Goal: Task Accomplishment & Management: Manage account settings

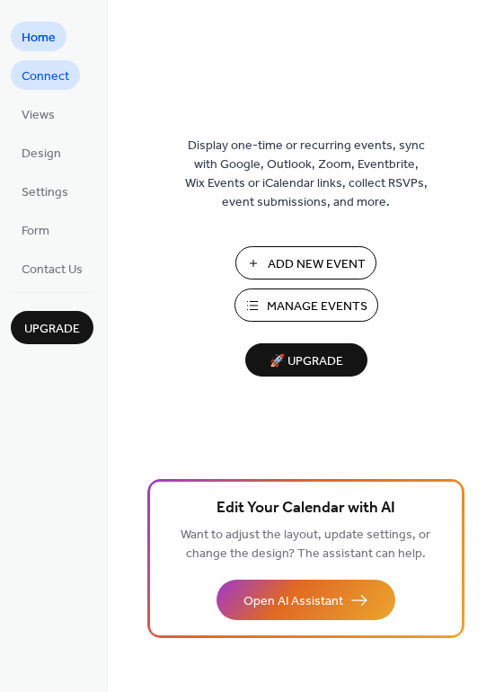
click at [40, 67] on span "Connect" at bounding box center [46, 76] width 48 height 19
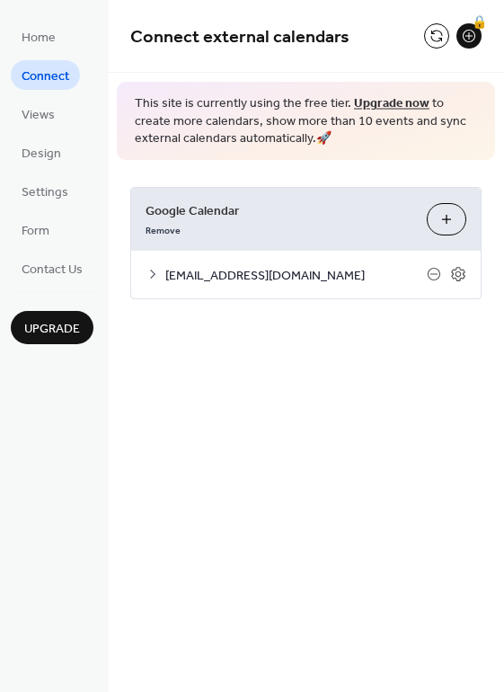
click at [248, 273] on span "[EMAIL_ADDRESS][DOMAIN_NAME]" at bounding box center [296, 275] width 262 height 19
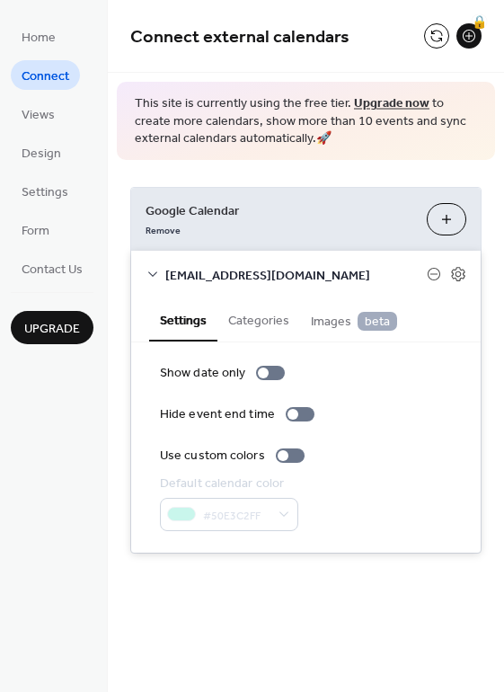
click at [255, 273] on span "[EMAIL_ADDRESS][DOMAIN_NAME]" at bounding box center [296, 275] width 262 height 19
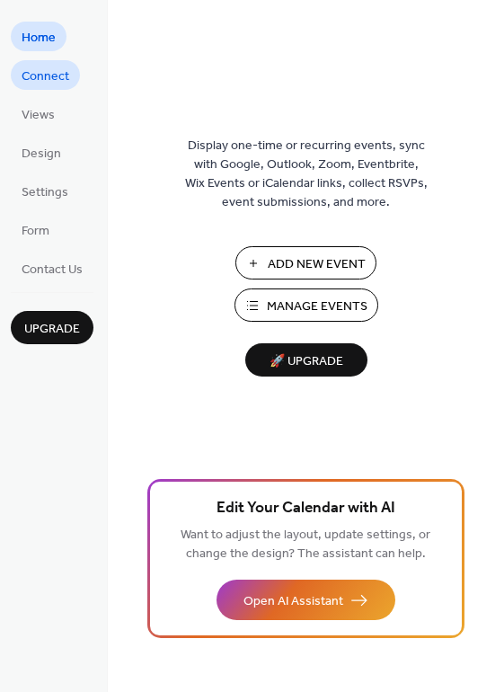
click at [54, 62] on link "Connect" at bounding box center [45, 75] width 69 height 30
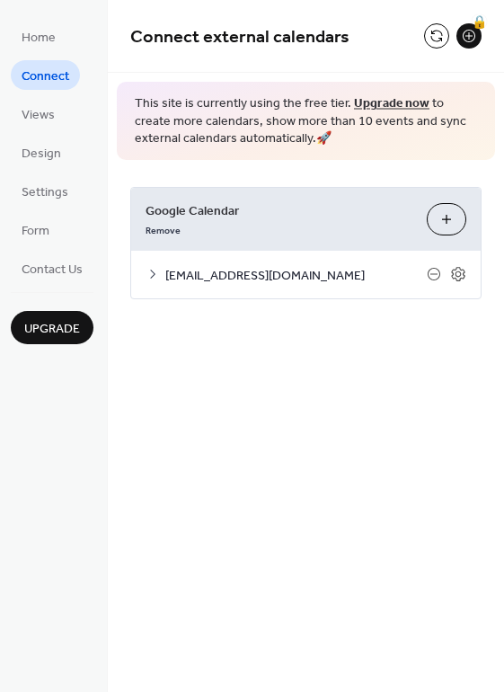
click at [240, 214] on span "Google Calendar" at bounding box center [279, 210] width 267 height 19
click at [293, 266] on span "balletstudiopollyanna@gmail.com" at bounding box center [296, 275] width 262 height 19
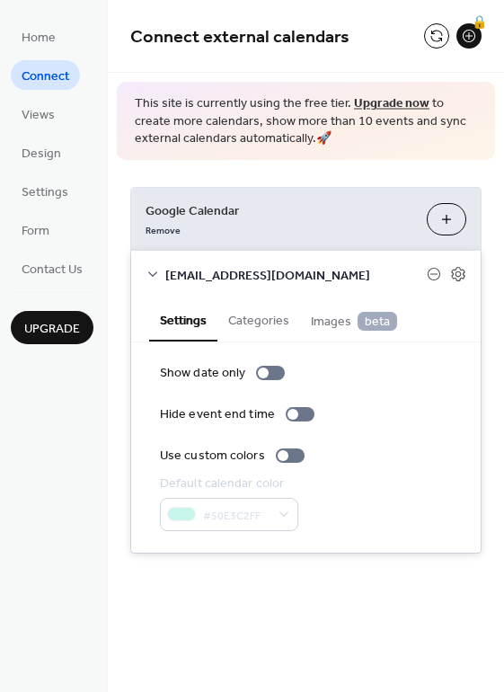
click at [271, 318] on button "Categories" at bounding box center [258, 318] width 83 height 41
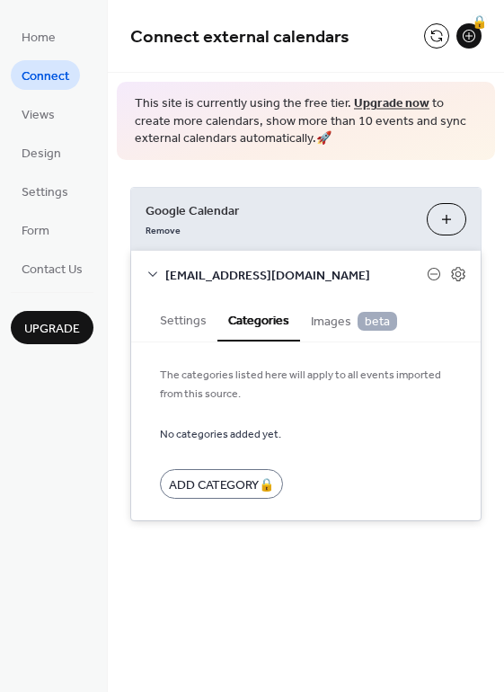
click at [325, 320] on span "Images beta" at bounding box center [354, 322] width 86 height 20
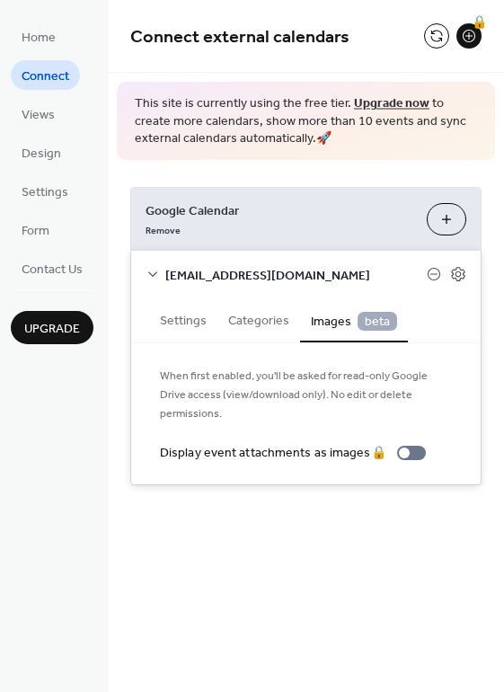
click at [195, 311] on button "Settings" at bounding box center [183, 318] width 68 height 41
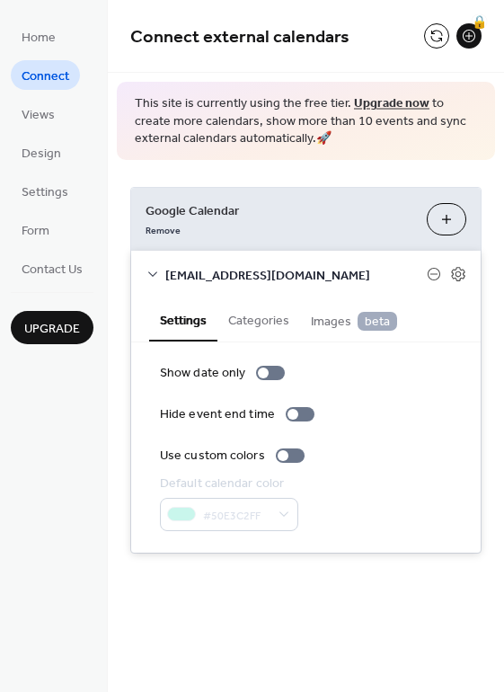
click at [443, 273] on div at bounding box center [447, 274] width 40 height 16
click at [438, 271] on icon at bounding box center [434, 274] width 14 height 14
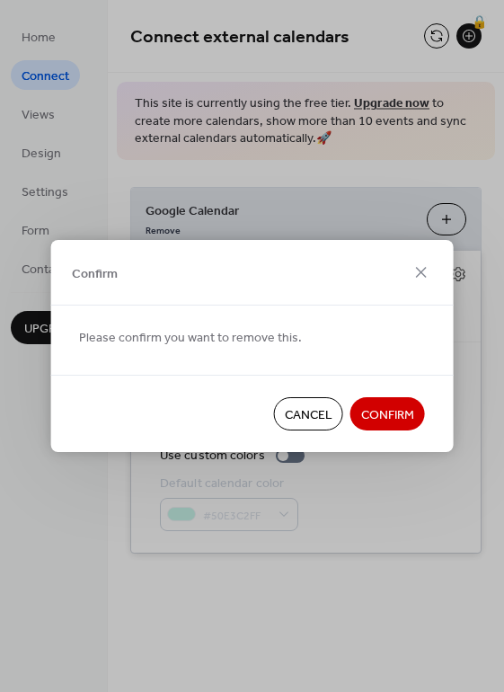
click at [403, 407] on span "Confirm" at bounding box center [387, 415] width 53 height 19
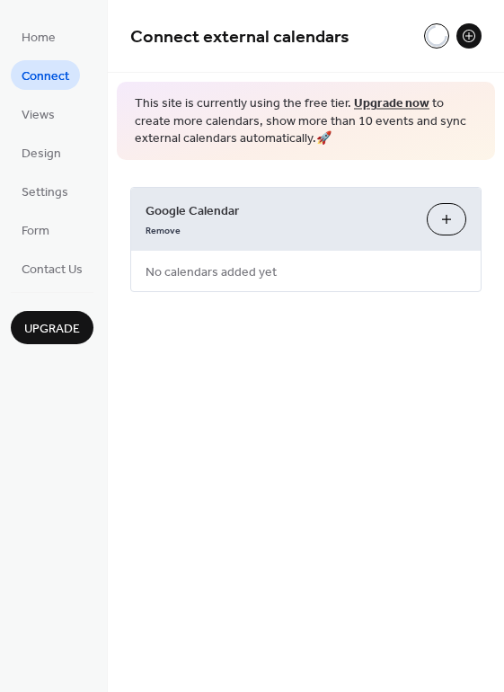
click at [366, 272] on div "Google Calendar Remove Choose Calendars No calendars added yet" at bounding box center [305, 239] width 351 height 105
click at [447, 221] on button "Choose Calendars" at bounding box center [447, 219] width 40 height 32
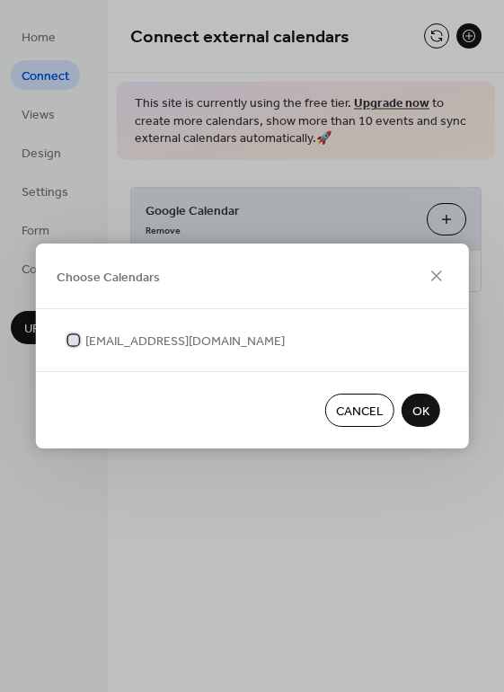
click at [219, 345] on span "balletstudiopollyanna@gmail.com" at bounding box center [185, 342] width 200 height 19
click at [414, 411] on span "OK" at bounding box center [421, 412] width 17 height 19
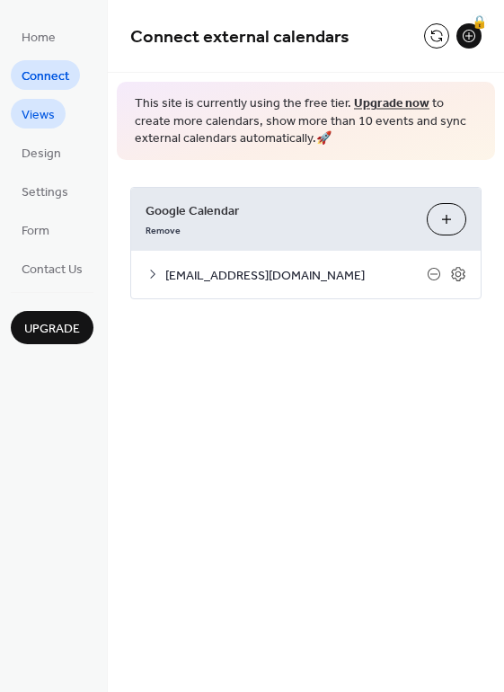
click at [55, 107] on link "Views" at bounding box center [38, 114] width 55 height 30
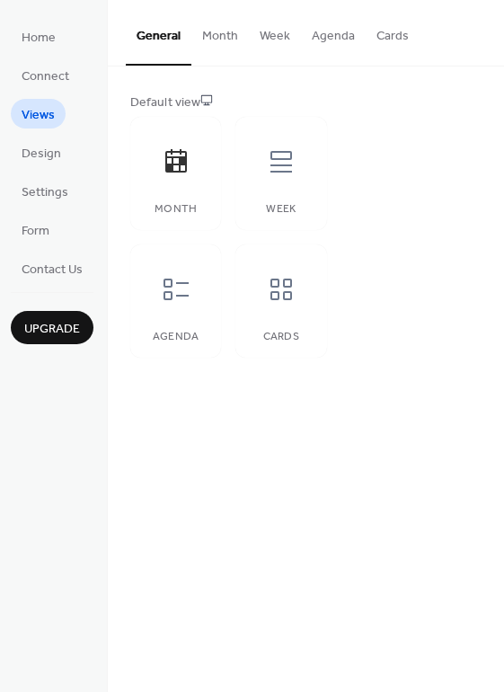
click at [217, 35] on button "Month" at bounding box center [220, 32] width 58 height 64
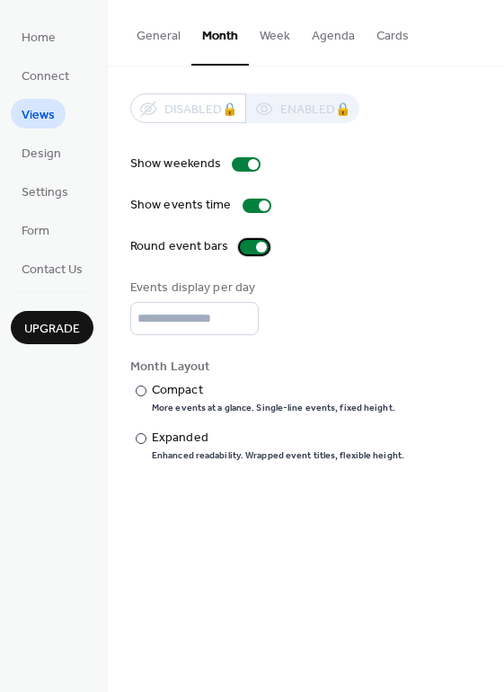
click at [245, 246] on div at bounding box center [254, 247] width 29 height 14
click at [252, 248] on div at bounding box center [254, 247] width 29 height 14
click at [198, 324] on input "*" at bounding box center [194, 318] width 129 height 33
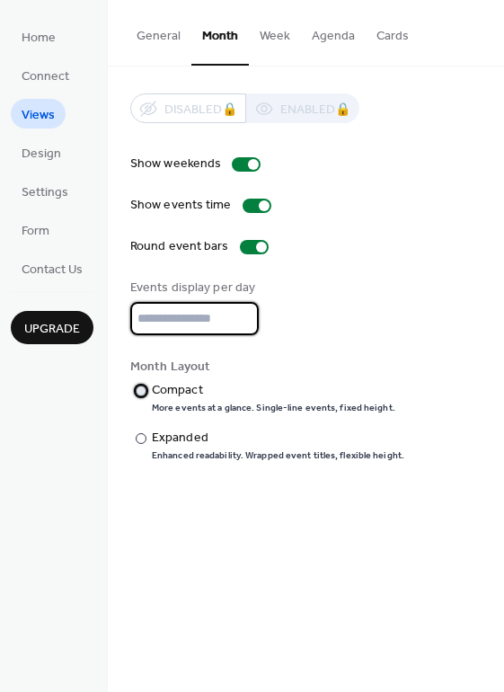
click at [195, 382] on div "Compact" at bounding box center [272, 390] width 240 height 19
click at [291, 38] on button "Week" at bounding box center [275, 32] width 52 height 64
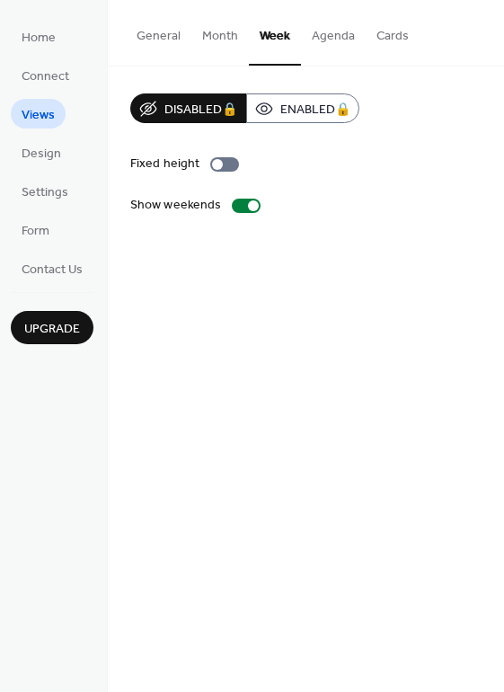
click at [333, 38] on button "Agenda" at bounding box center [333, 32] width 65 height 64
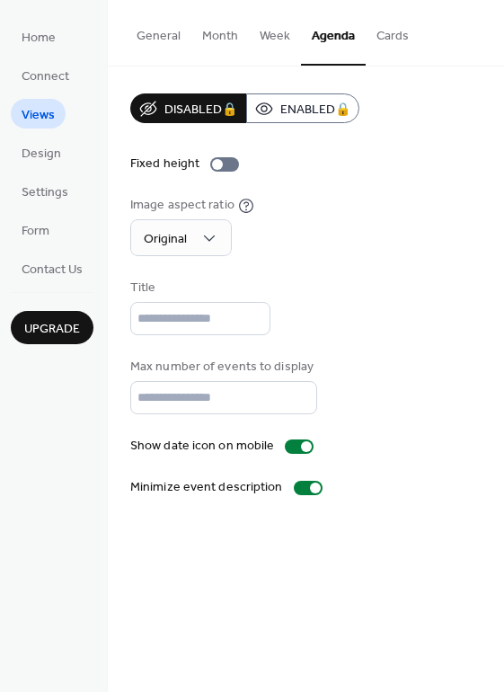
click at [382, 40] on button "Cards" at bounding box center [393, 32] width 54 height 64
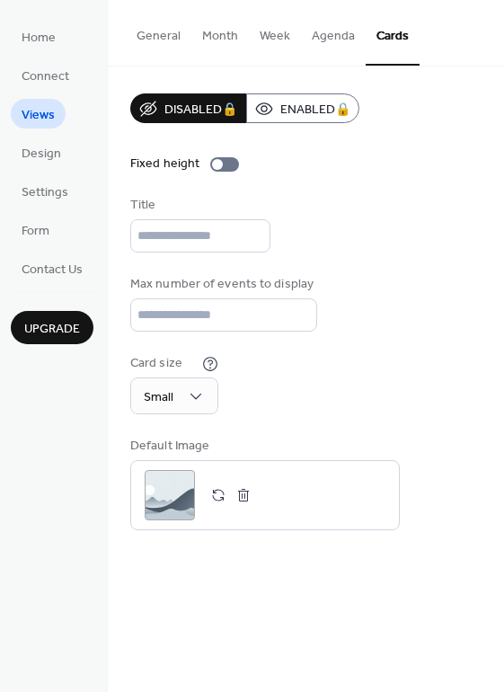
click at [357, 43] on button "Agenda" at bounding box center [333, 32] width 65 height 64
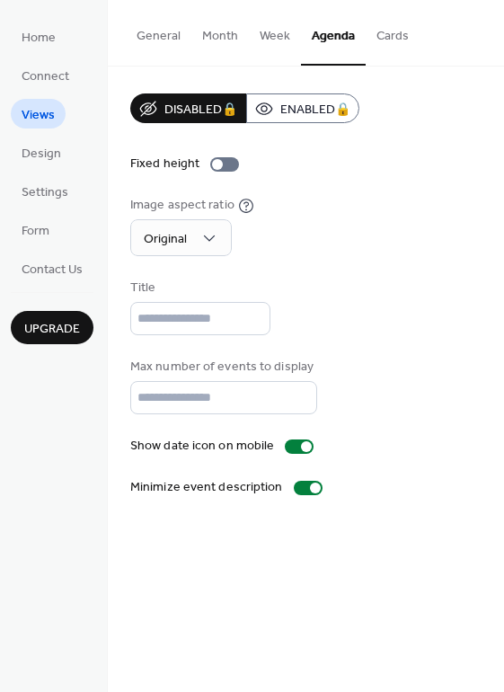
click at [280, 37] on button "Week" at bounding box center [275, 32] width 52 height 64
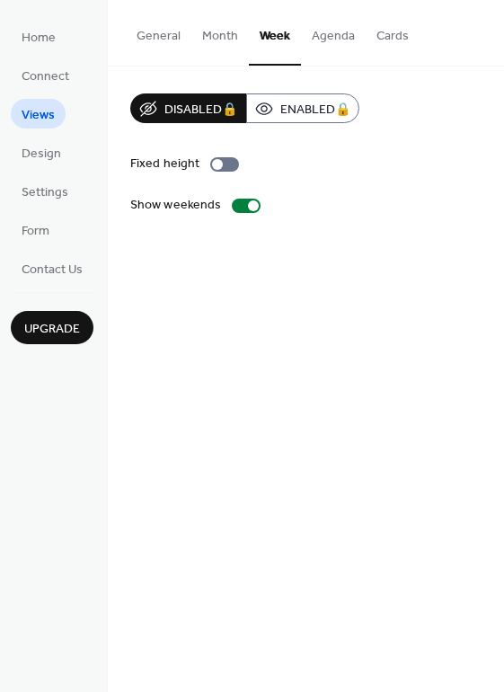
click at [222, 41] on button "Month" at bounding box center [220, 32] width 58 height 64
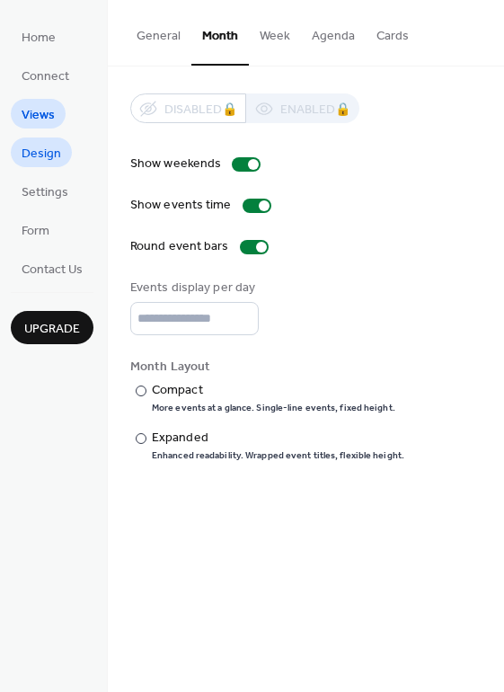
click at [44, 154] on span "Design" at bounding box center [42, 154] width 40 height 19
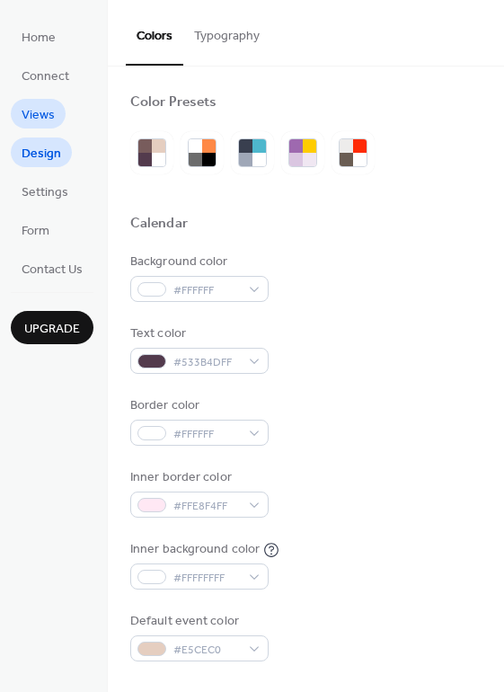
click at [40, 114] on span "Views" at bounding box center [38, 115] width 33 height 19
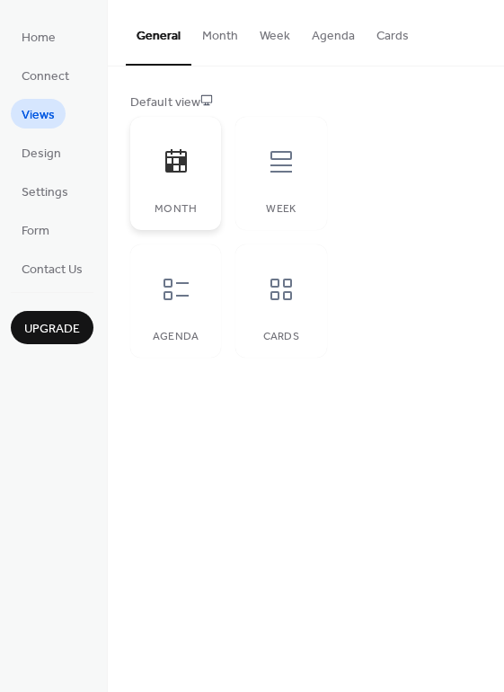
click at [200, 188] on div "Month" at bounding box center [175, 173] width 91 height 113
click at [170, 155] on icon at bounding box center [176, 160] width 22 height 23
click at [31, 150] on span "Design" at bounding box center [42, 154] width 40 height 19
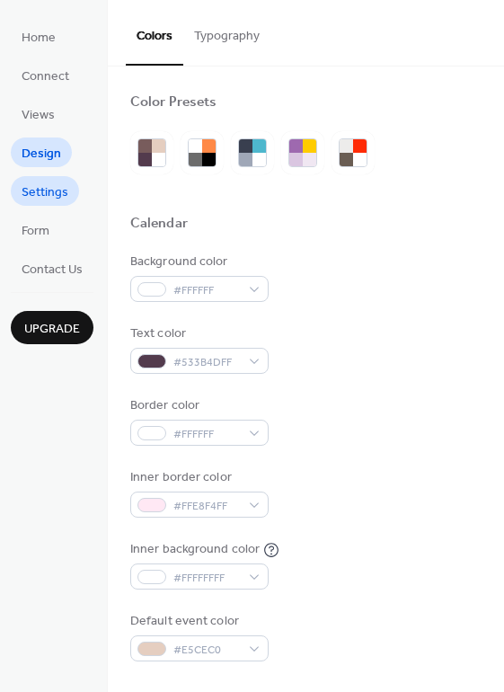
click at [56, 193] on span "Settings" at bounding box center [45, 192] width 47 height 19
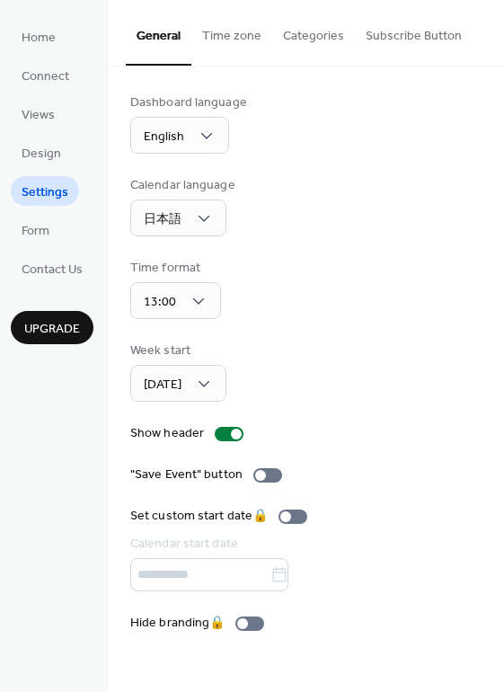
click at [34, 252] on ul "Home Connect Views Design Settings Form Contact Us" at bounding box center [52, 153] width 83 height 262
click at [35, 236] on span "Form" at bounding box center [36, 231] width 28 height 19
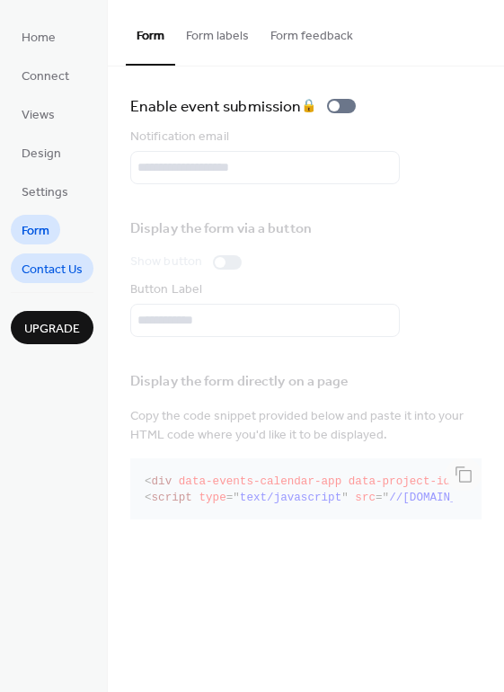
click at [67, 279] on span "Contact Us" at bounding box center [52, 270] width 61 height 19
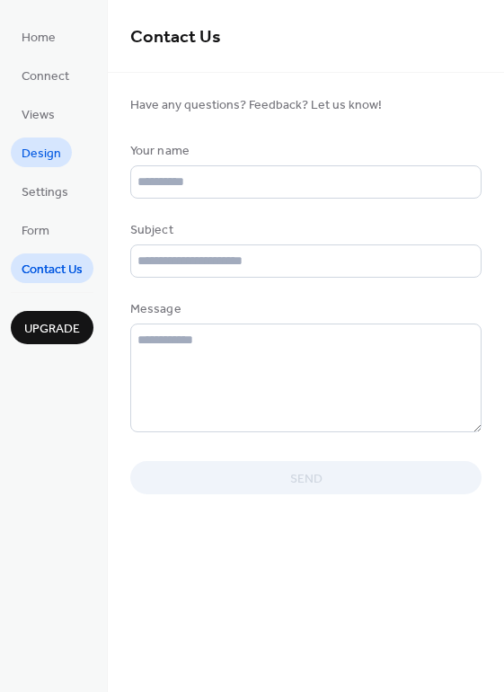
click at [41, 165] on link "Design" at bounding box center [41, 153] width 61 height 30
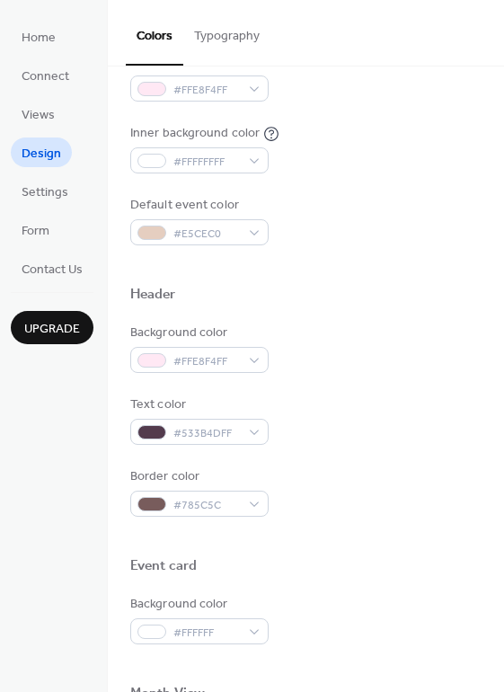
scroll to position [768, 0]
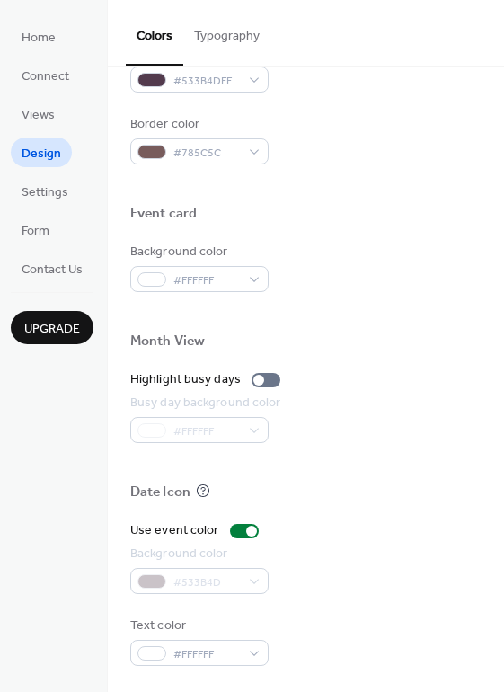
click at [24, 168] on ul "Home Connect Views Design Settings Form Contact Us" at bounding box center [52, 153] width 83 height 262
click at [44, 186] on span "Settings" at bounding box center [45, 192] width 47 height 19
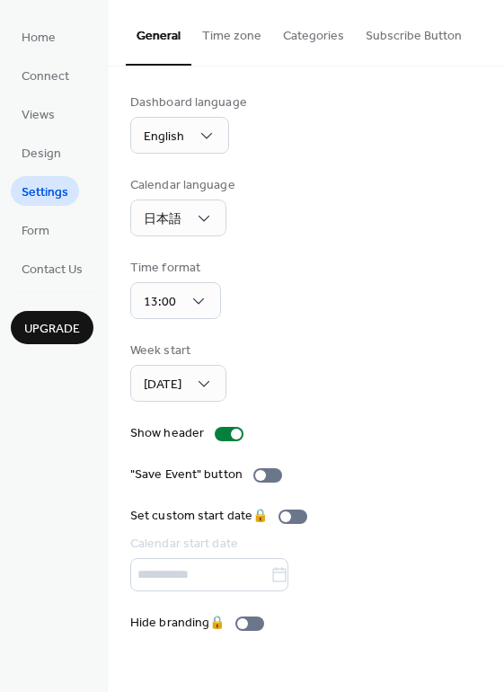
click at [60, 209] on ul "Home Connect Views Design Settings Form Contact Us" at bounding box center [52, 153] width 83 height 262
click at [31, 138] on link "Design" at bounding box center [41, 153] width 61 height 30
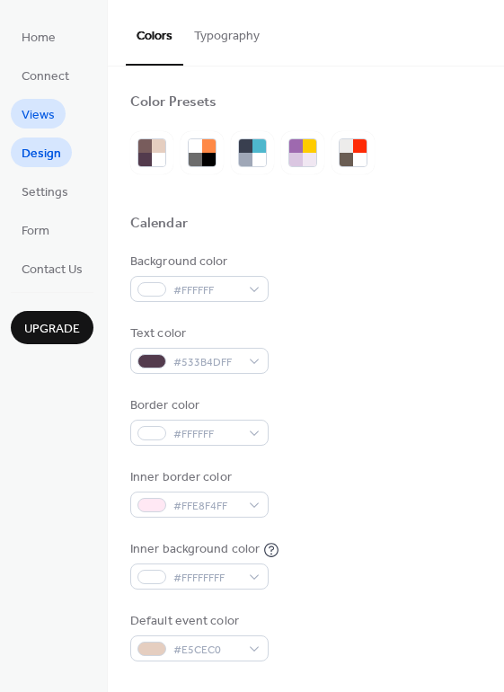
click at [39, 116] on span "Views" at bounding box center [38, 115] width 33 height 19
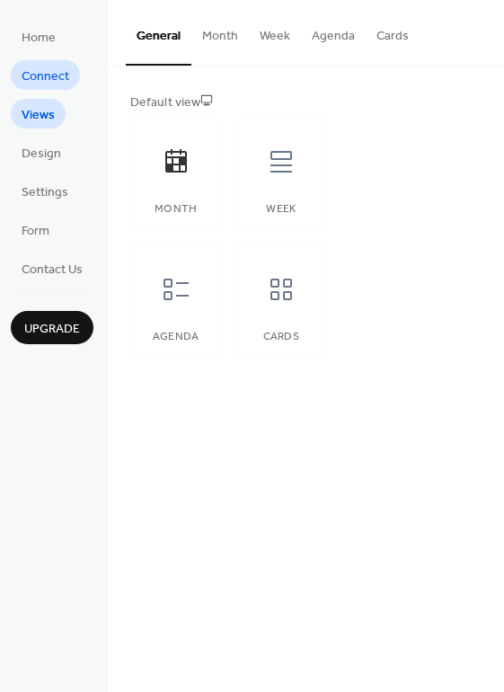
click at [45, 84] on span "Connect" at bounding box center [46, 76] width 48 height 19
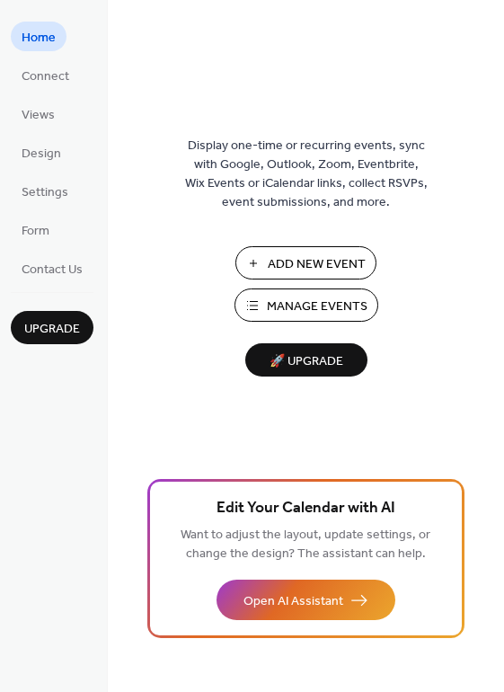
click at [49, 96] on ul "Home Connect Views Design Settings Form Contact Us" at bounding box center [52, 153] width 83 height 262
click at [52, 81] on span "Connect" at bounding box center [46, 76] width 48 height 19
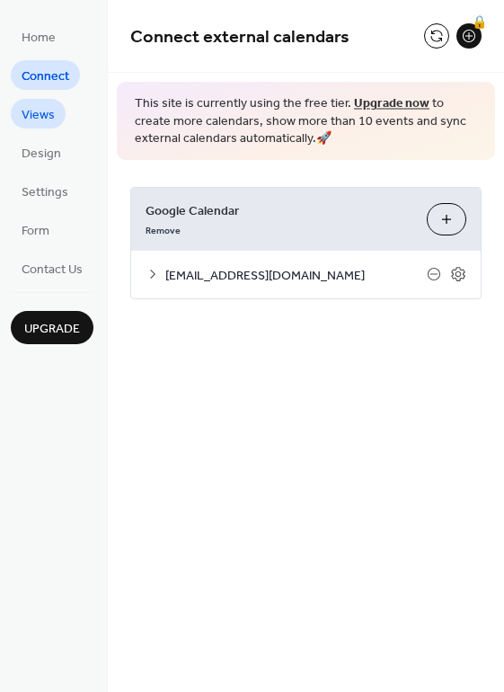
click at [56, 117] on link "Views" at bounding box center [38, 114] width 55 height 30
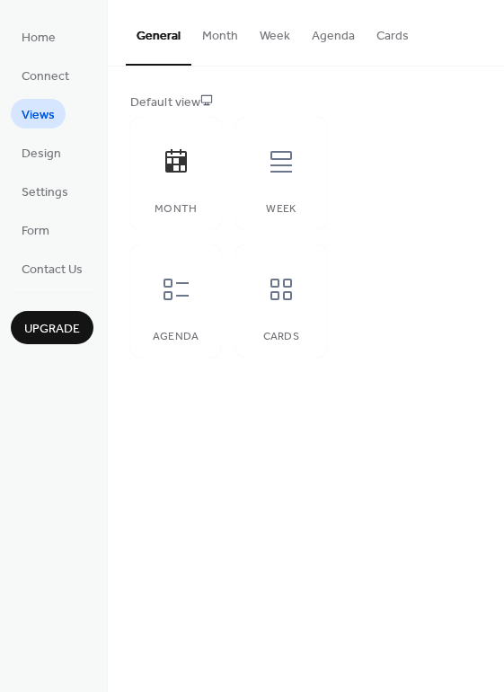
click at [217, 46] on button "Month" at bounding box center [220, 32] width 58 height 64
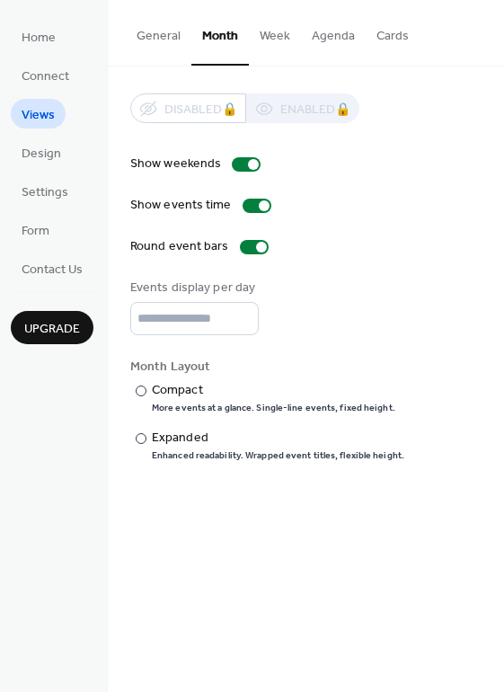
click at [176, 36] on button "General" at bounding box center [159, 32] width 66 height 64
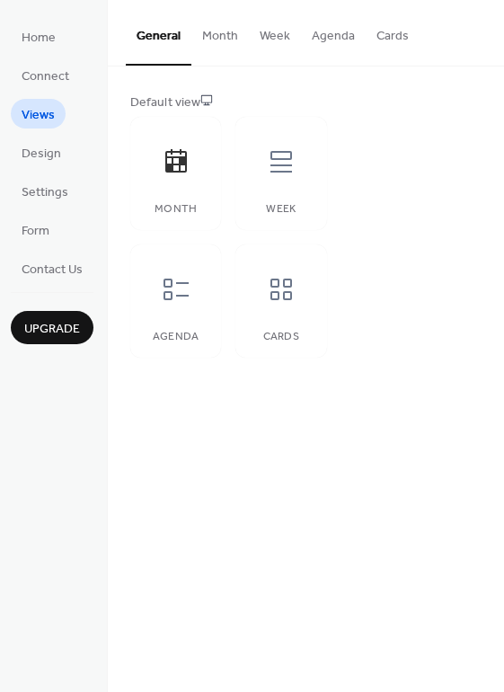
click at [25, 134] on ul "Home Connect Views Design Settings Form Contact Us" at bounding box center [52, 153] width 83 height 262
click at [46, 164] on span "Design" at bounding box center [42, 154] width 40 height 19
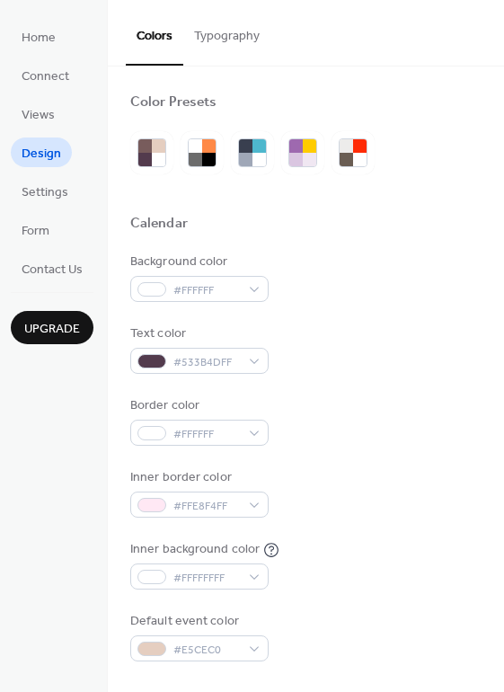
click at [53, 209] on ul "Home Connect Views Design Settings Form Contact Us" at bounding box center [52, 153] width 83 height 262
click at [51, 200] on span "Settings" at bounding box center [45, 192] width 47 height 19
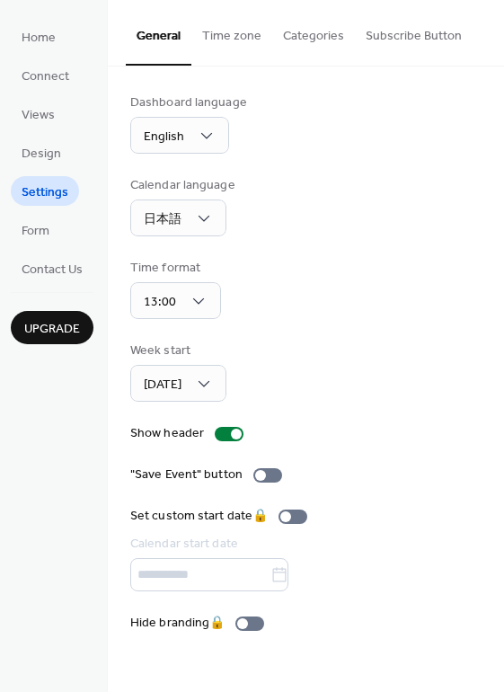
click at [223, 41] on button "Time zone" at bounding box center [231, 32] width 81 height 64
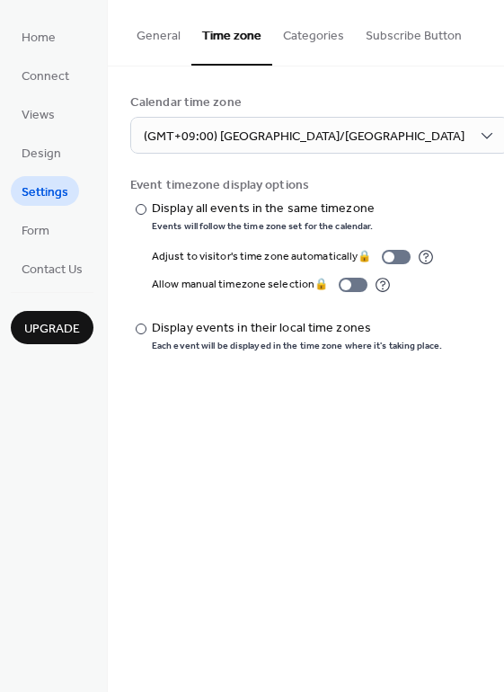
click at [306, 33] on button "Categories" at bounding box center [313, 32] width 83 height 64
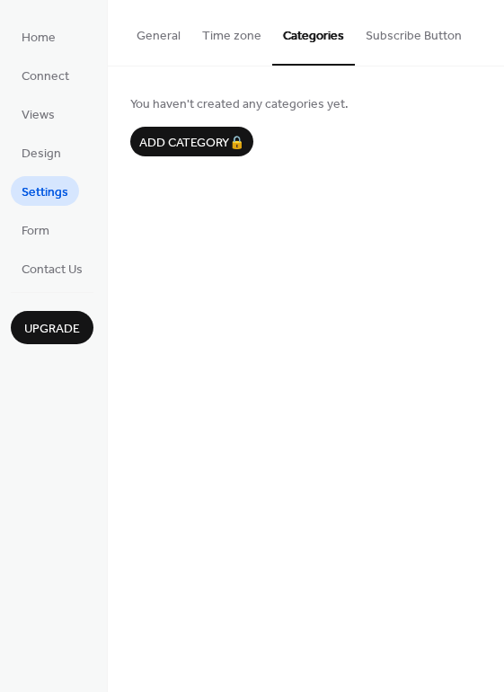
click at [451, 25] on button "Subscribe Button" at bounding box center [414, 32] width 118 height 64
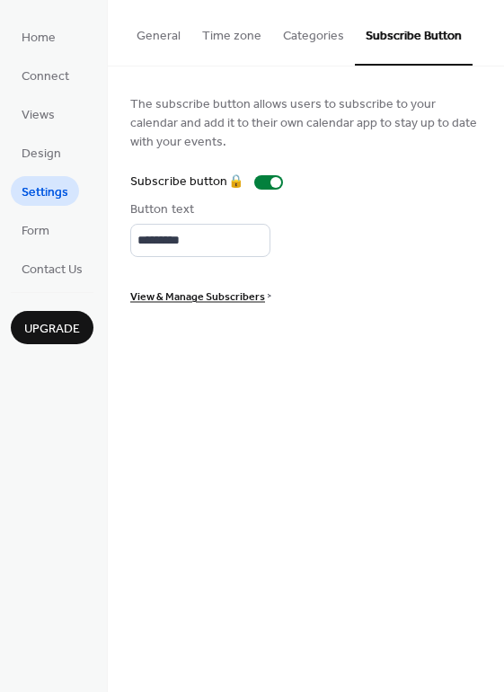
click at [191, 37] on button "Time zone" at bounding box center [231, 32] width 81 height 64
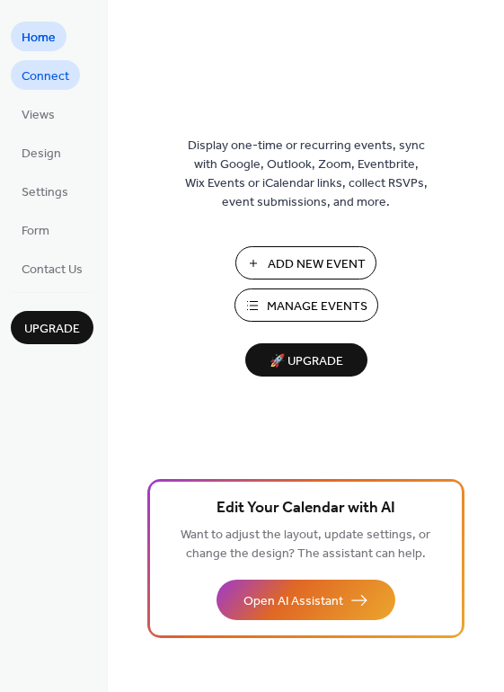
click at [45, 67] on span "Connect" at bounding box center [46, 76] width 48 height 19
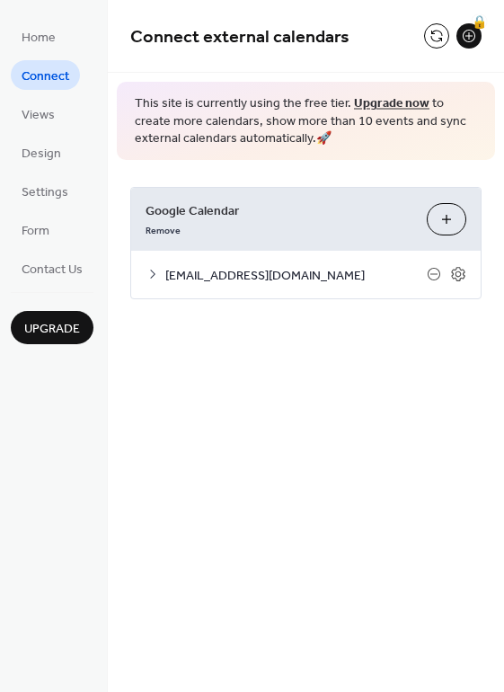
click at [470, 277] on div "balletstudiopollyanna@gmail.com" at bounding box center [306, 275] width 350 height 48
click at [462, 275] on icon at bounding box center [458, 274] width 16 height 16
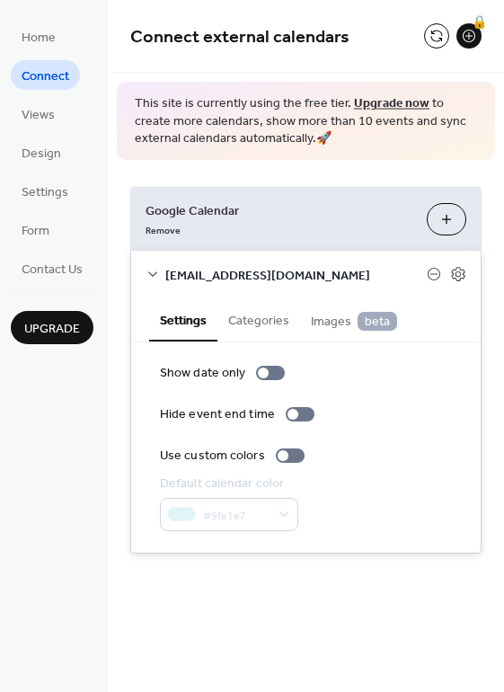
click at [252, 329] on button "Categories" at bounding box center [258, 318] width 83 height 41
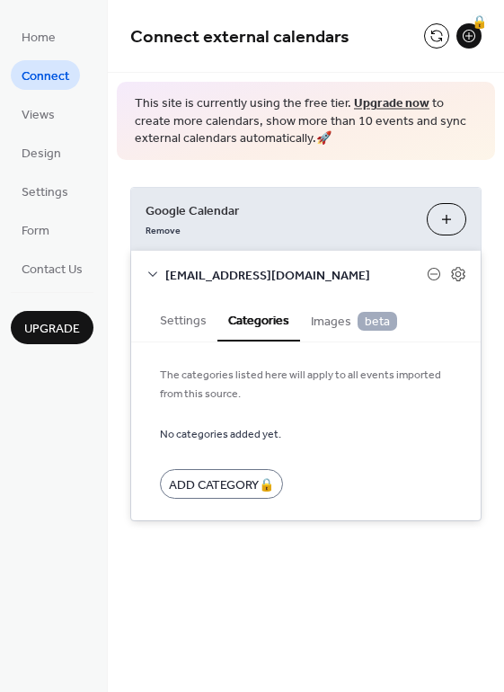
click at [323, 326] on span "Images beta" at bounding box center [354, 322] width 86 height 20
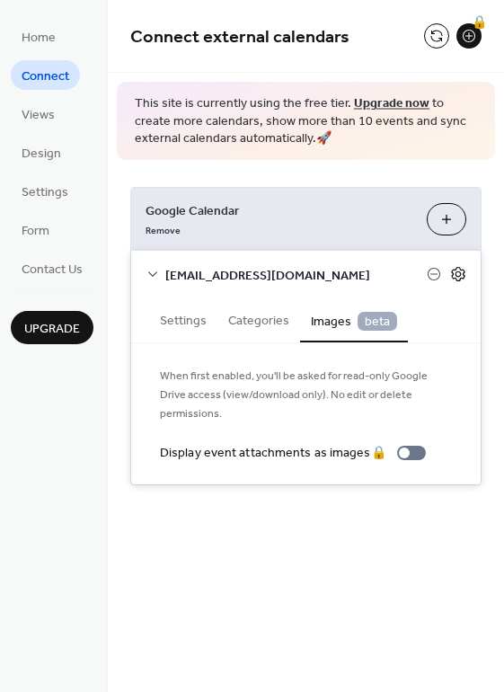
click at [456, 273] on icon at bounding box center [459, 274] width 6 height 6
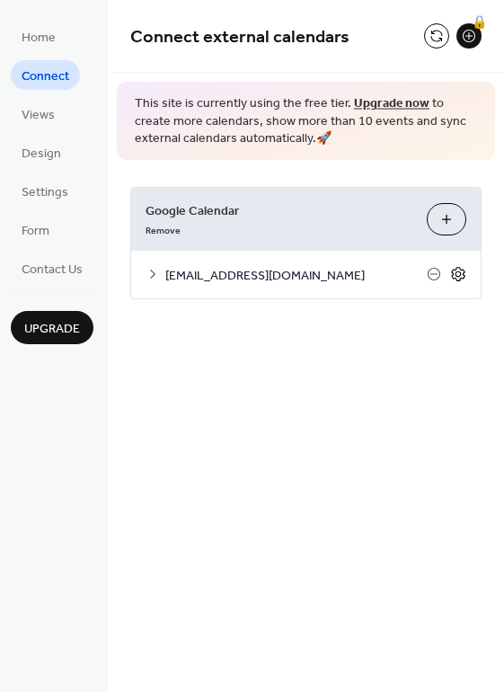
click at [456, 273] on icon at bounding box center [459, 274] width 6 height 6
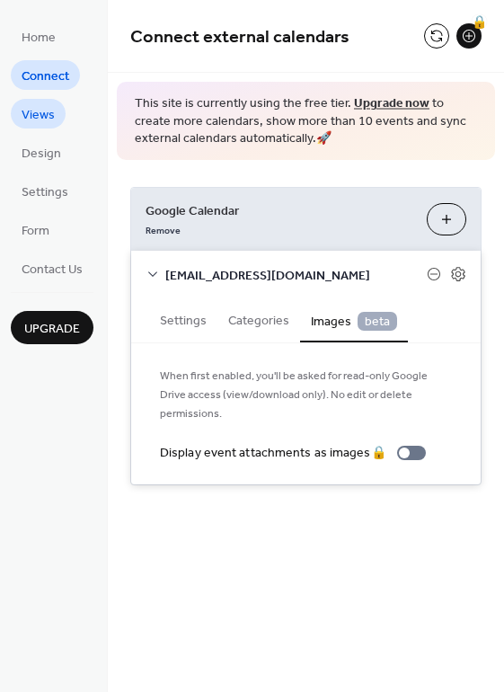
click at [41, 119] on span "Views" at bounding box center [38, 115] width 33 height 19
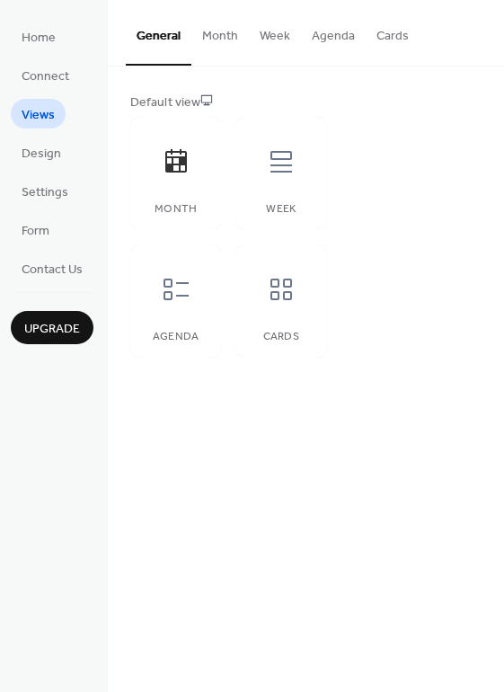
click at [222, 53] on button "Month" at bounding box center [220, 32] width 58 height 64
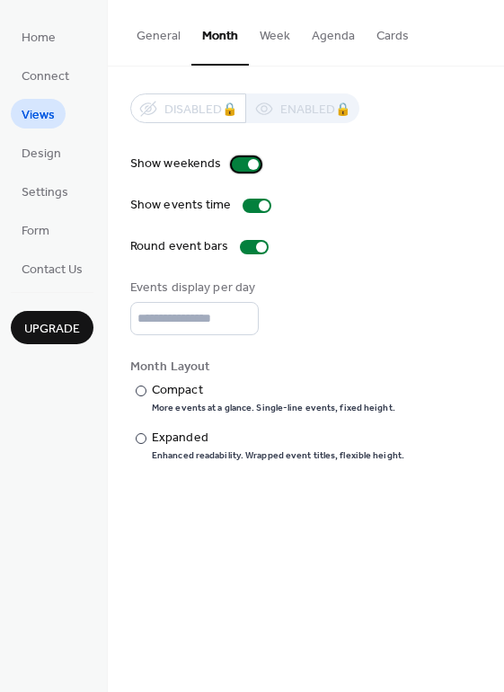
click at [233, 166] on div at bounding box center [246, 164] width 29 height 14
click at [242, 167] on div at bounding box center [246, 164] width 29 height 14
click at [248, 249] on div at bounding box center [254, 247] width 29 height 14
click at [256, 249] on div at bounding box center [254, 247] width 29 height 14
click at [217, 311] on input "*" at bounding box center [194, 318] width 129 height 33
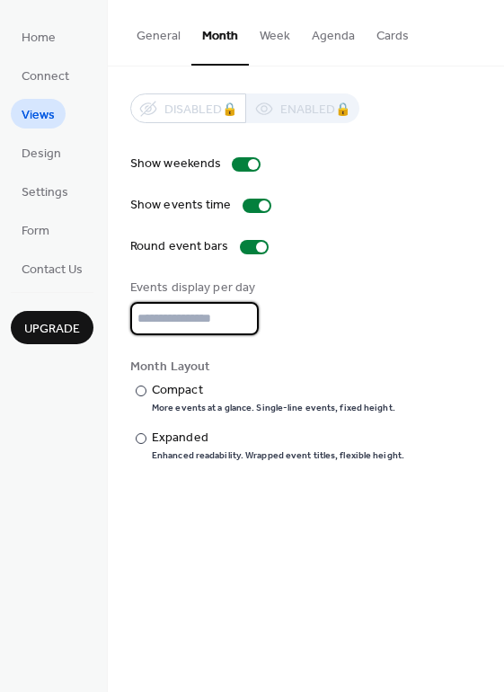
click at [242, 313] on input "*" at bounding box center [194, 318] width 129 height 33
type input "*"
click at [244, 323] on input "*" at bounding box center [194, 318] width 129 height 33
click at [297, 32] on button "Week" at bounding box center [275, 32] width 52 height 64
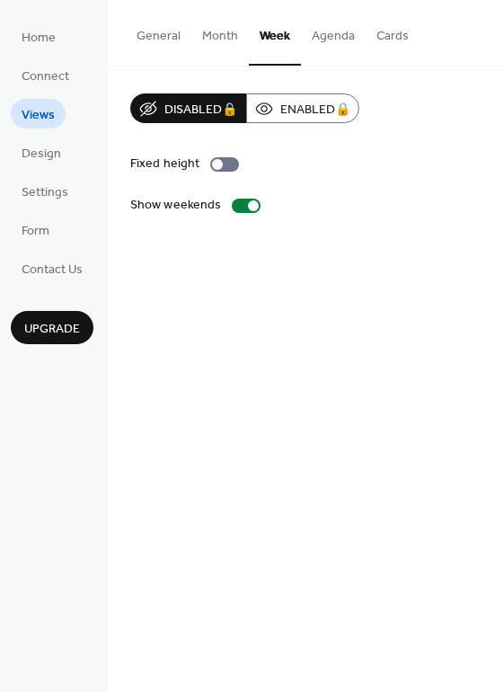
click at [314, 36] on button "Agenda" at bounding box center [333, 32] width 65 height 64
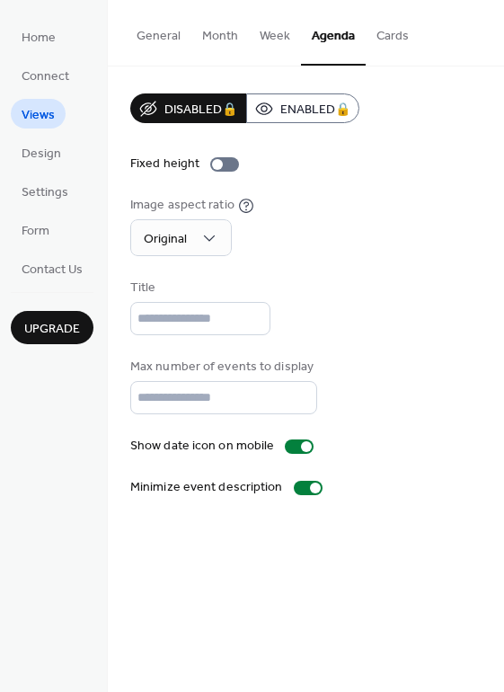
click at [253, 39] on button "Week" at bounding box center [275, 32] width 52 height 64
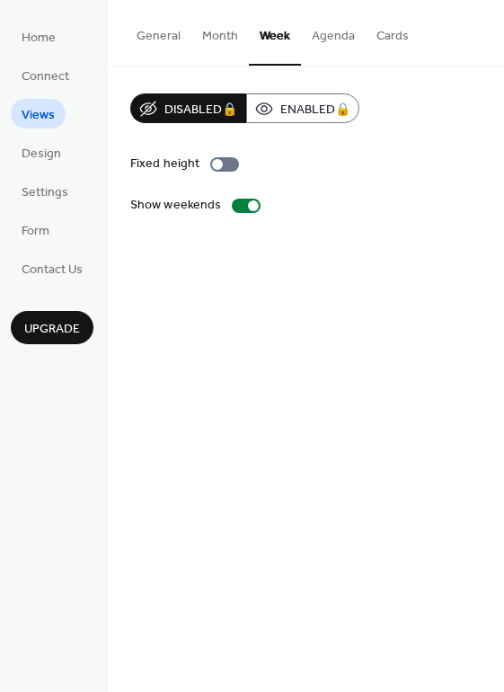
click at [318, 39] on button "Agenda" at bounding box center [333, 32] width 65 height 64
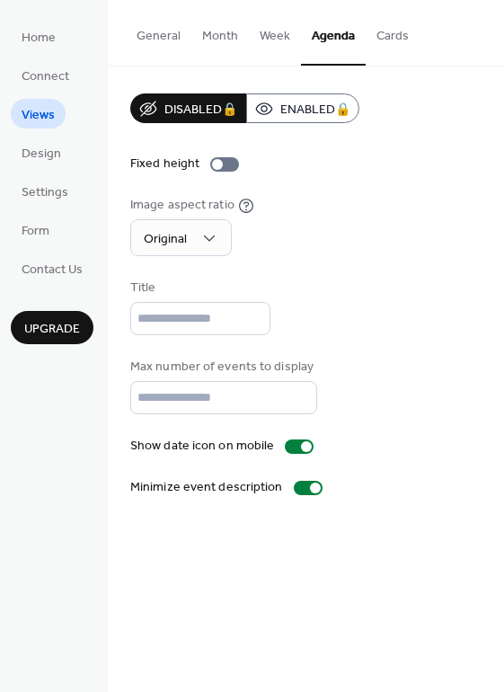
click at [278, 40] on button "Week" at bounding box center [275, 32] width 52 height 64
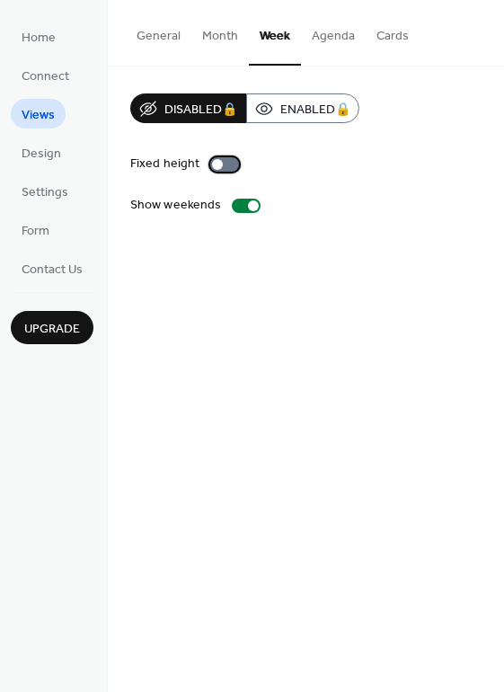
click at [227, 164] on div at bounding box center [224, 164] width 29 height 14
click at [249, 51] on button "Week" at bounding box center [275, 33] width 52 height 66
click at [236, 41] on button "Month" at bounding box center [220, 32] width 58 height 64
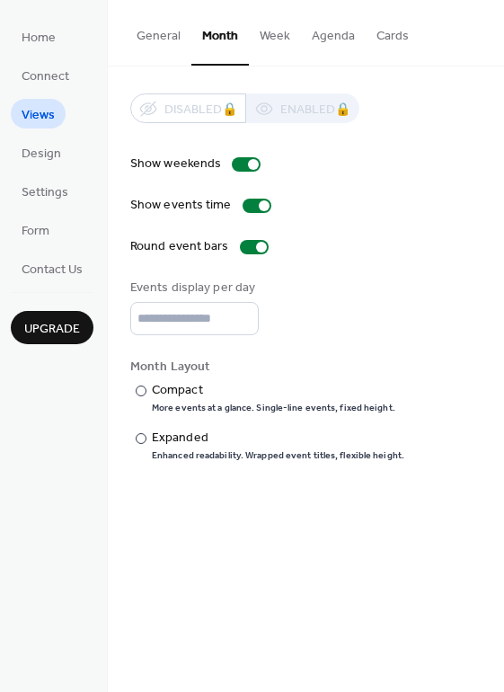
click at [169, 40] on button "General" at bounding box center [159, 32] width 66 height 64
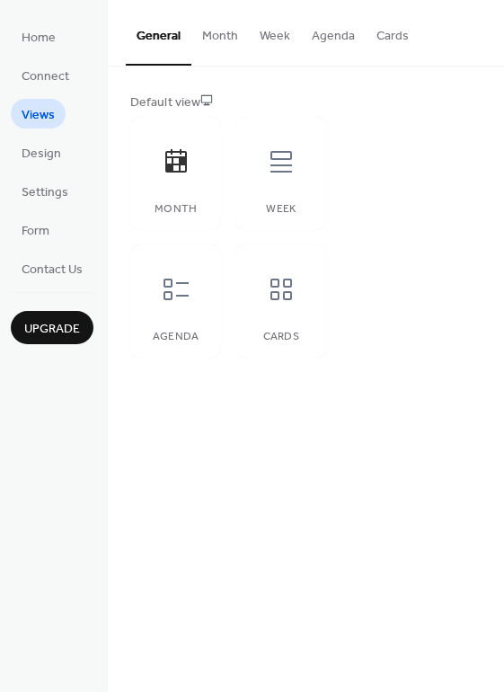
click at [377, 34] on button "Cards" at bounding box center [393, 32] width 54 height 64
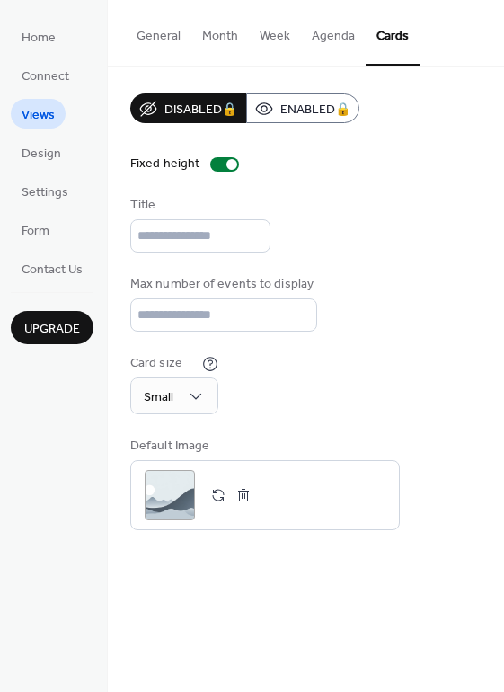
click at [150, 32] on button "General" at bounding box center [159, 32] width 66 height 64
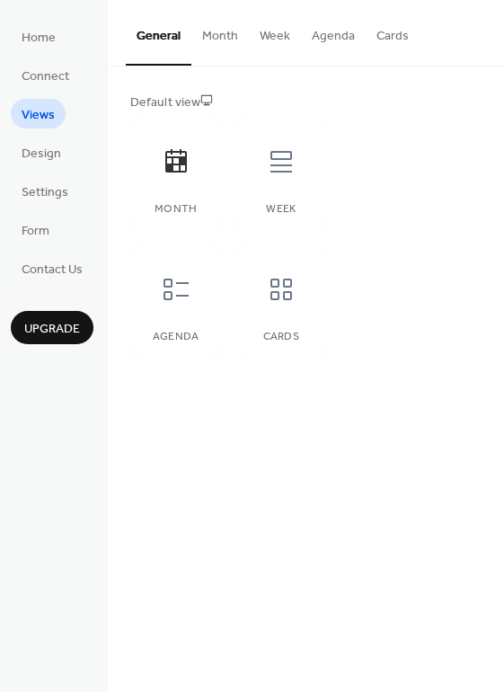
click at [75, 163] on ul "Home Connect Views Design Settings Form Contact Us" at bounding box center [52, 153] width 83 height 262
click at [60, 156] on link "Design" at bounding box center [41, 153] width 61 height 30
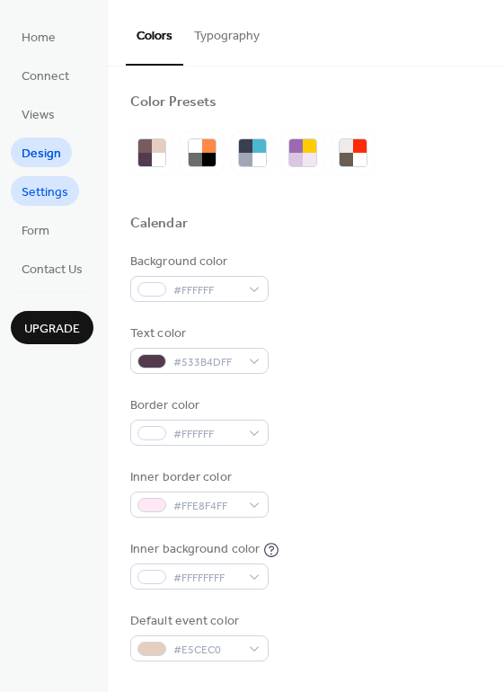
click at [60, 202] on span "Settings" at bounding box center [45, 192] width 47 height 19
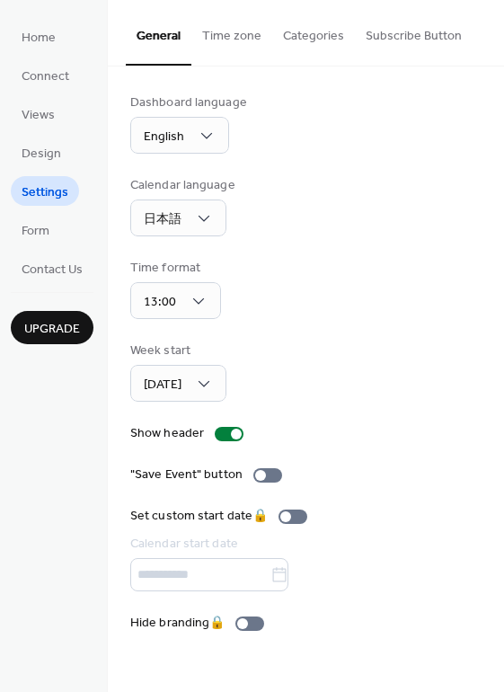
click at [45, 246] on ul "Home Connect Views Design Settings Form Contact Us" at bounding box center [52, 153] width 83 height 262
click at [43, 239] on span "Form" at bounding box center [36, 231] width 28 height 19
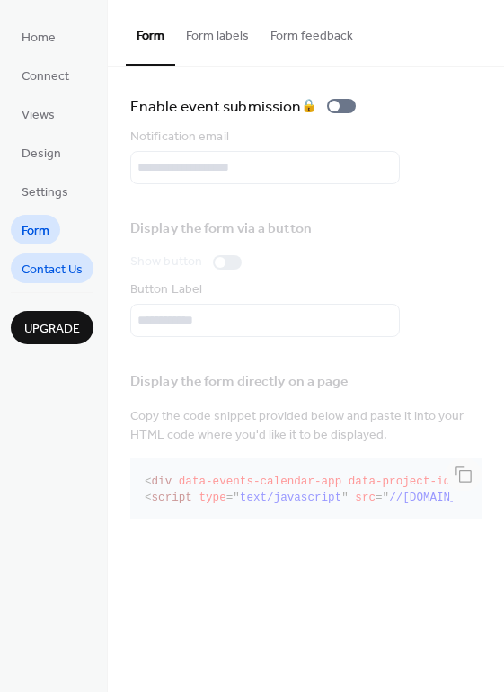
click at [49, 273] on span "Contact Us" at bounding box center [52, 270] width 61 height 19
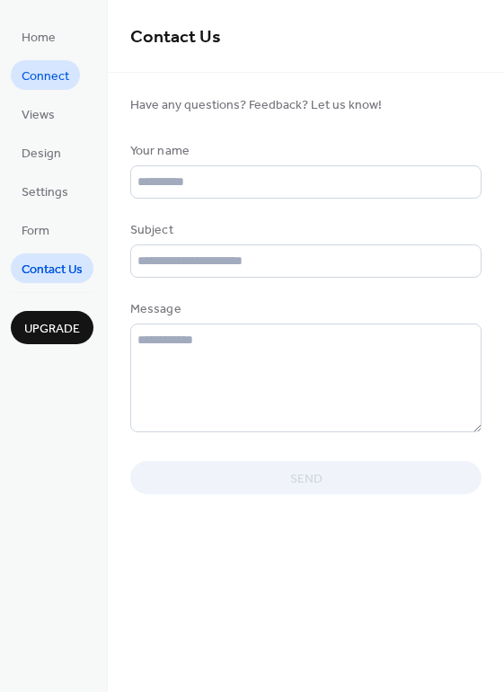
click at [58, 86] on span "Connect" at bounding box center [46, 76] width 48 height 19
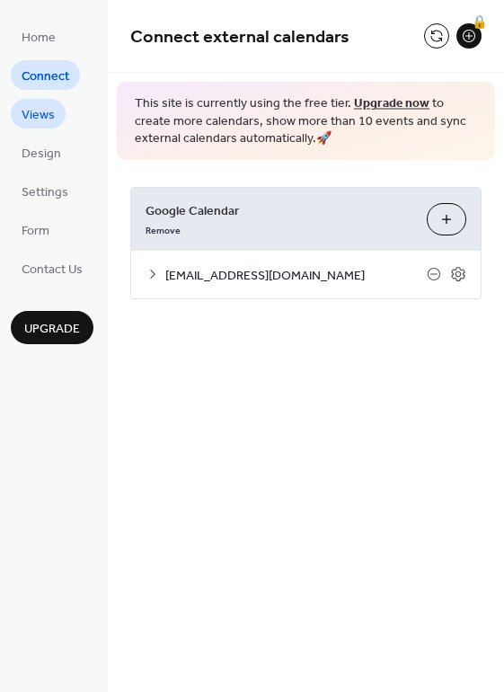
click at [50, 106] on span "Views" at bounding box center [38, 115] width 33 height 19
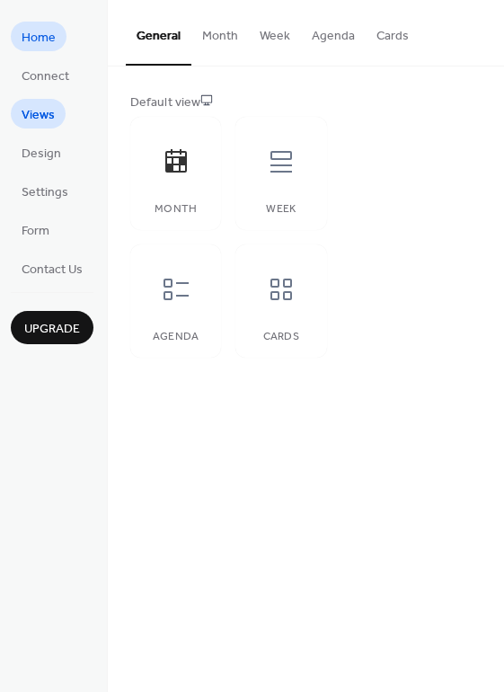
click at [38, 30] on span "Home" at bounding box center [39, 38] width 34 height 19
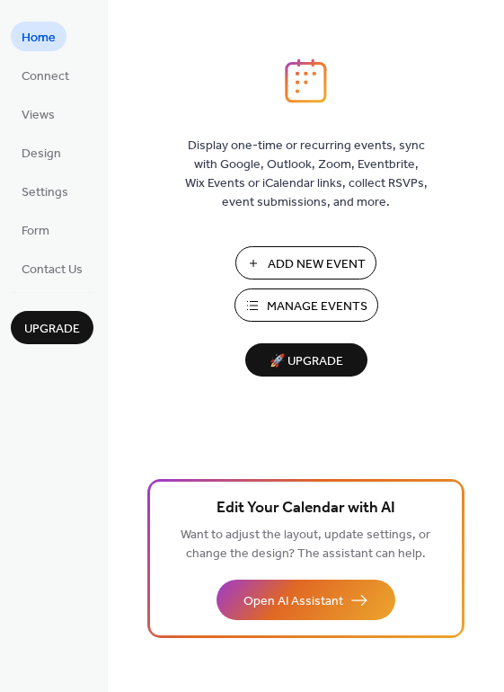
click at [311, 301] on span "Manage Events" at bounding box center [317, 306] width 101 height 19
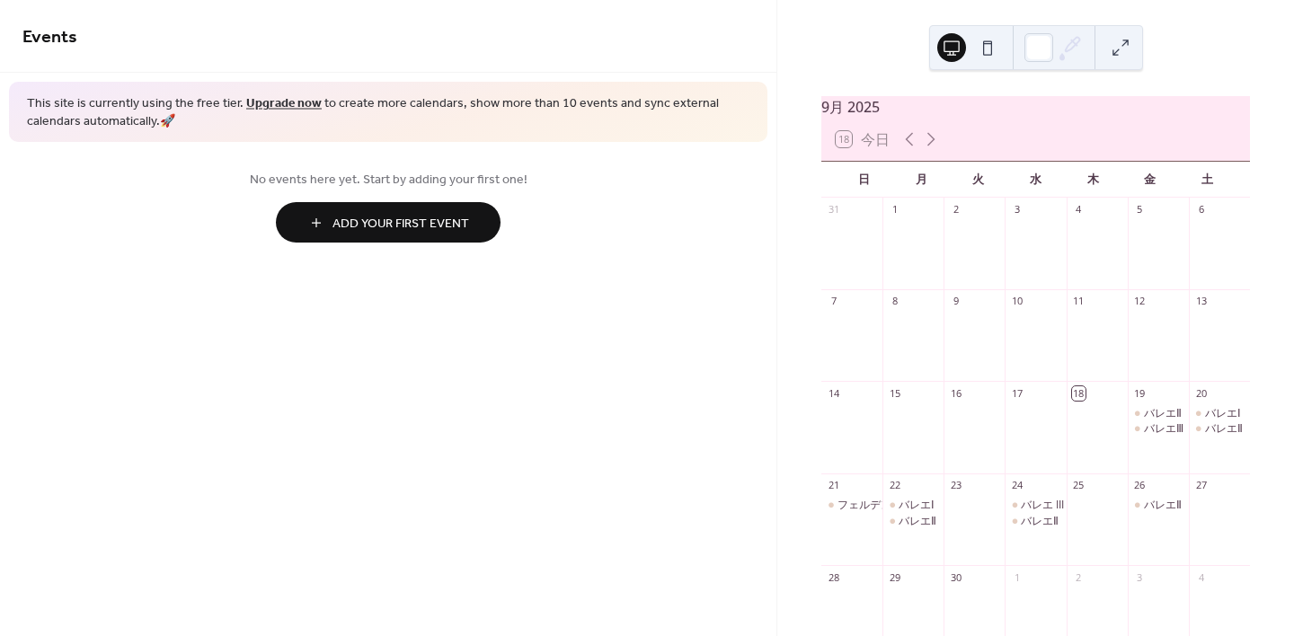
scroll to position [180, 0]
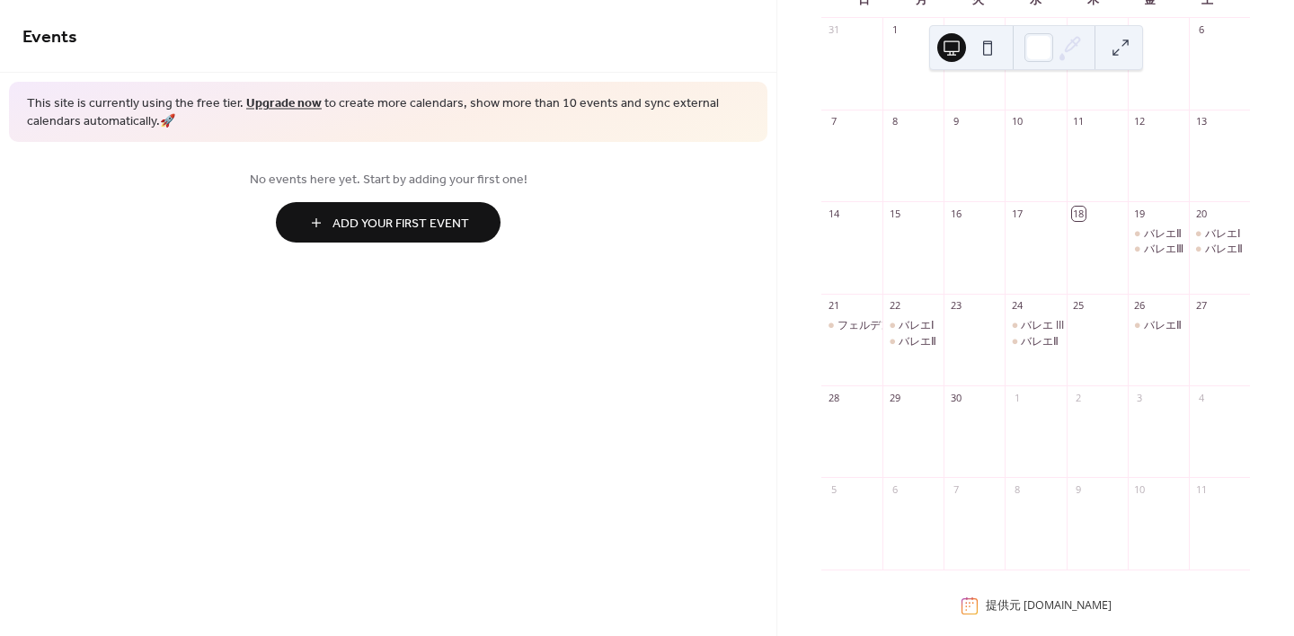
click at [1072, 376] on div at bounding box center [1097, 348] width 61 height 61
click at [1105, 439] on div at bounding box center [1097, 440] width 61 height 61
click at [1078, 404] on div "2" at bounding box center [1078, 397] width 13 height 13
click at [952, 421] on div at bounding box center [974, 440] width 61 height 61
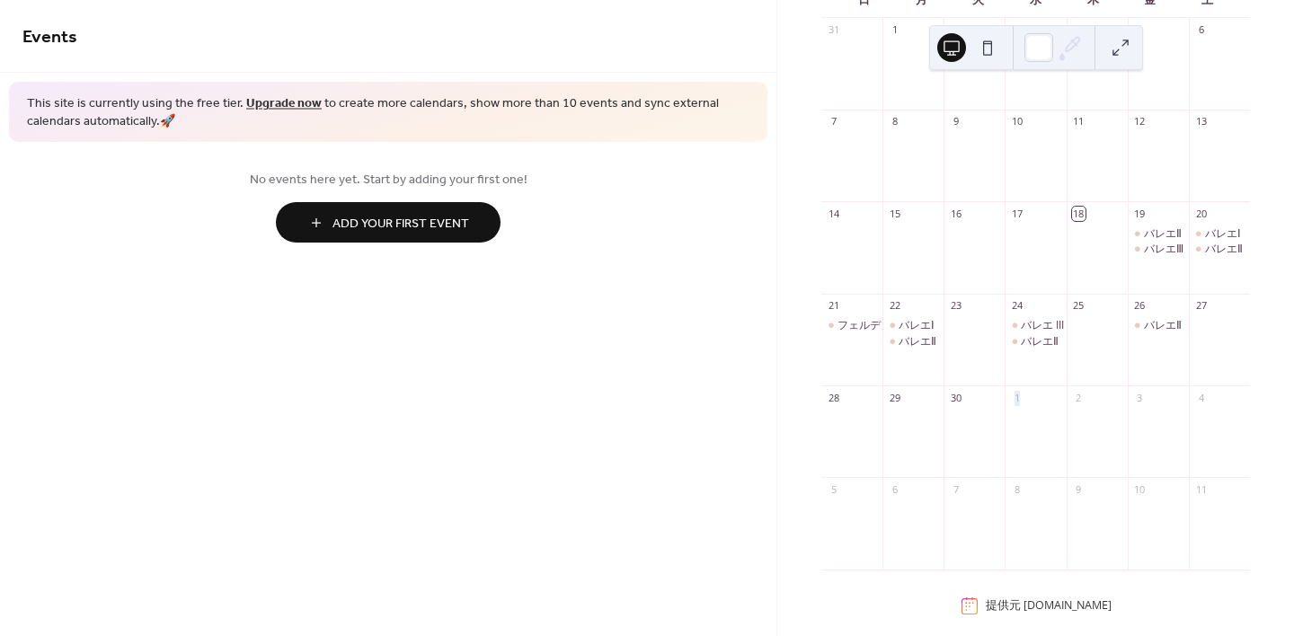
click at [979, 49] on button at bounding box center [987, 47] width 29 height 29
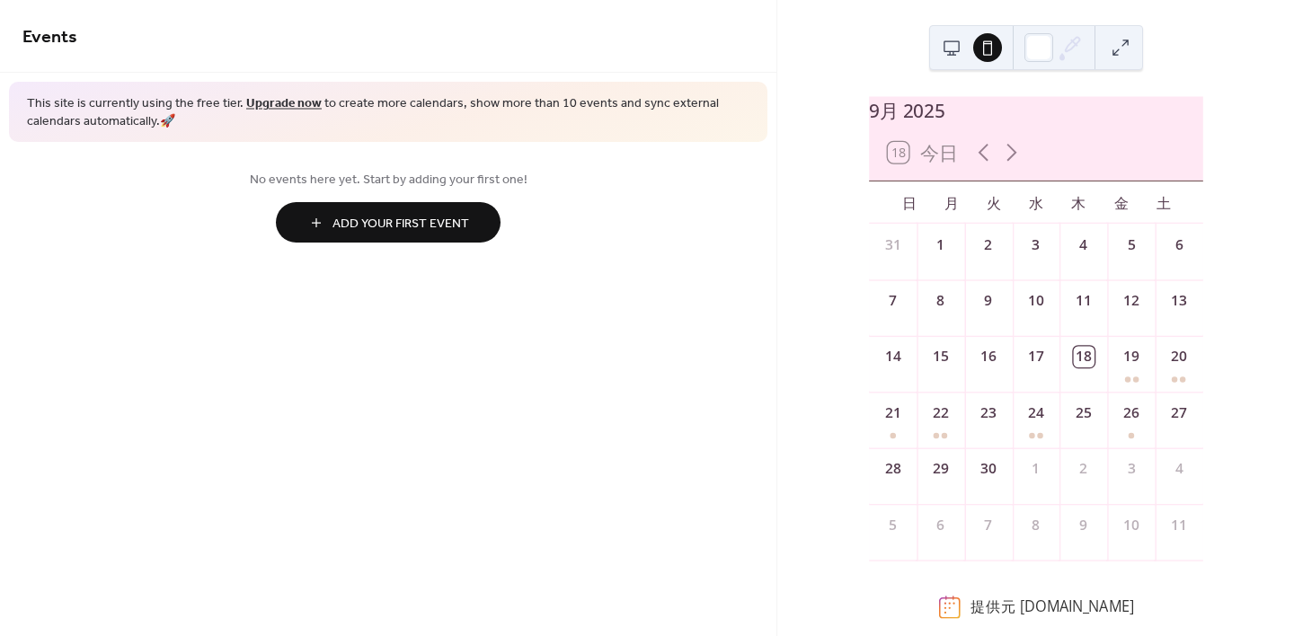
scroll to position [7, 0]
click at [952, 44] on button at bounding box center [951, 47] width 29 height 29
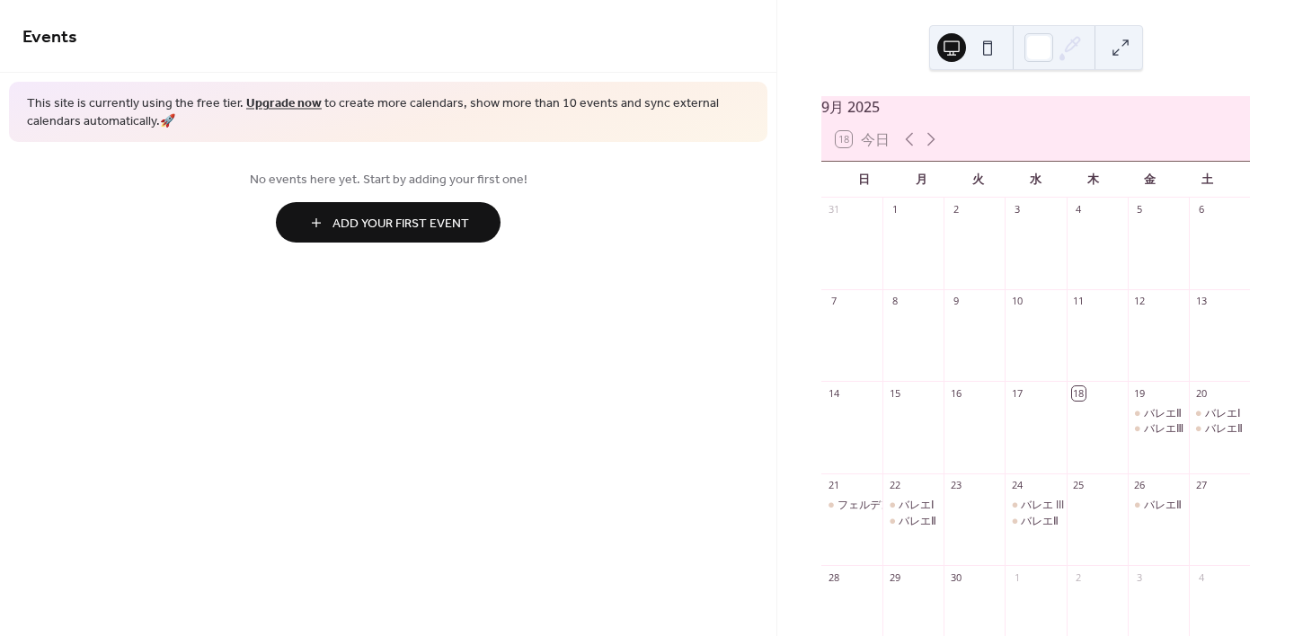
click at [1022, 241] on div at bounding box center [1035, 252] width 61 height 61
click at [921, 146] on icon at bounding box center [931, 140] width 22 height 22
click at [893, 148] on button "18 [DATE]" at bounding box center [863, 139] width 67 height 25
